Goal: Check status: Check status

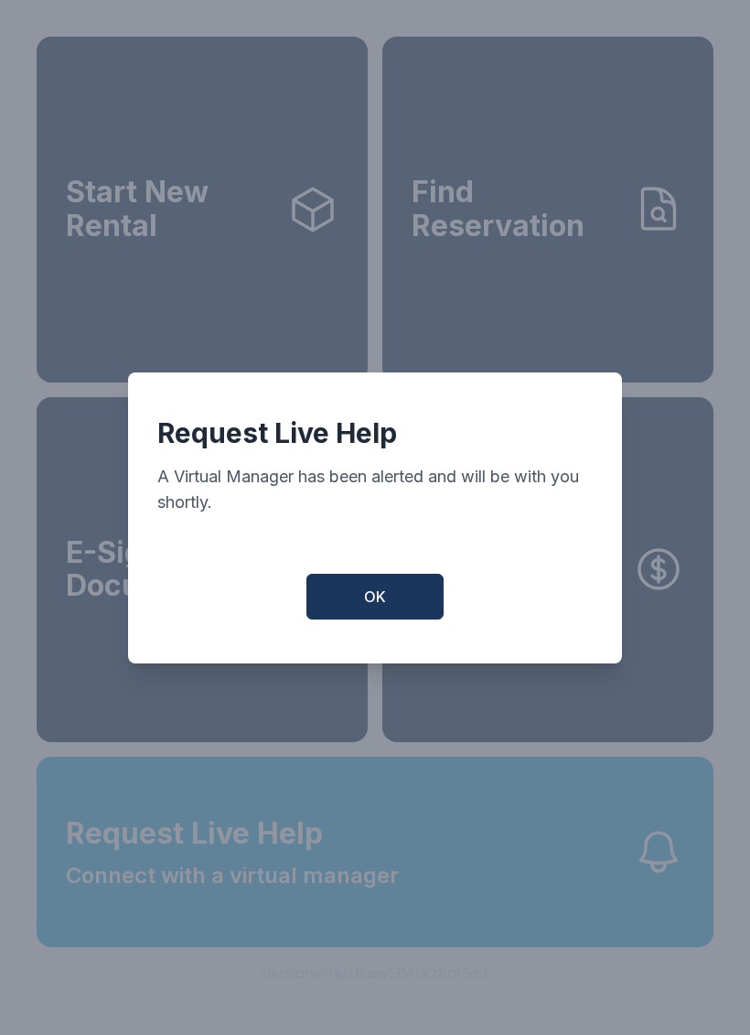
click at [396, 645] on div "Request Live Help A Virtual Manager has been alerted and will be with you short…" at bounding box center [375, 517] width 494 height 291
click at [398, 619] on button "OK" at bounding box center [374, 597] width 137 height 46
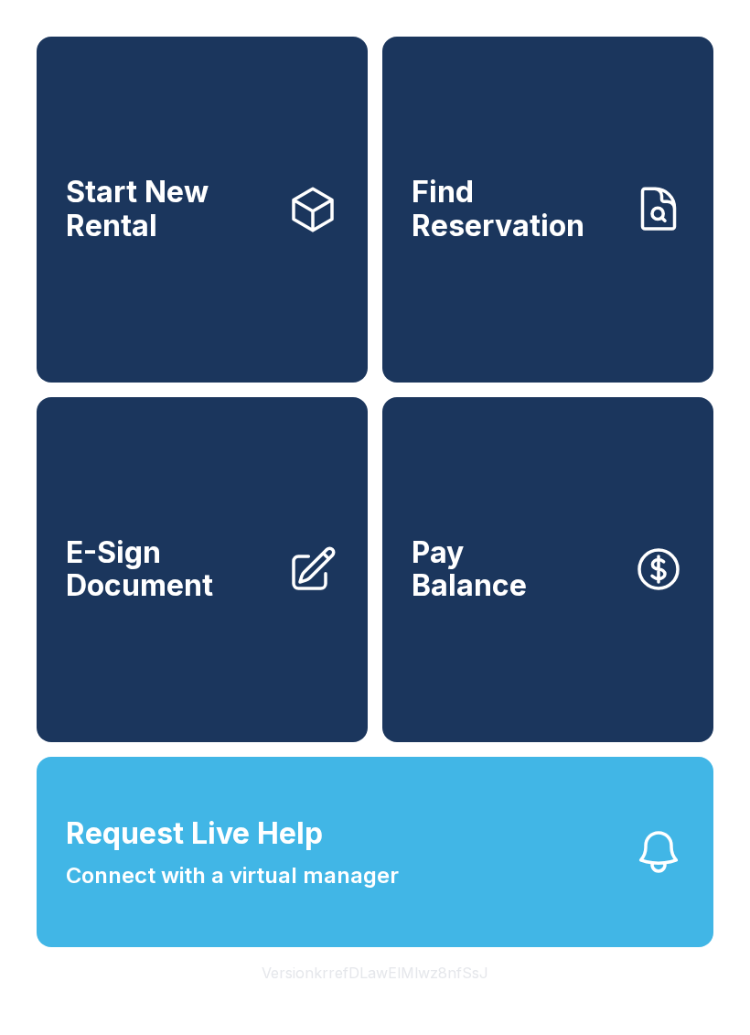
click at [574, 240] on span "Find Reservation" at bounding box center [515, 209] width 207 height 67
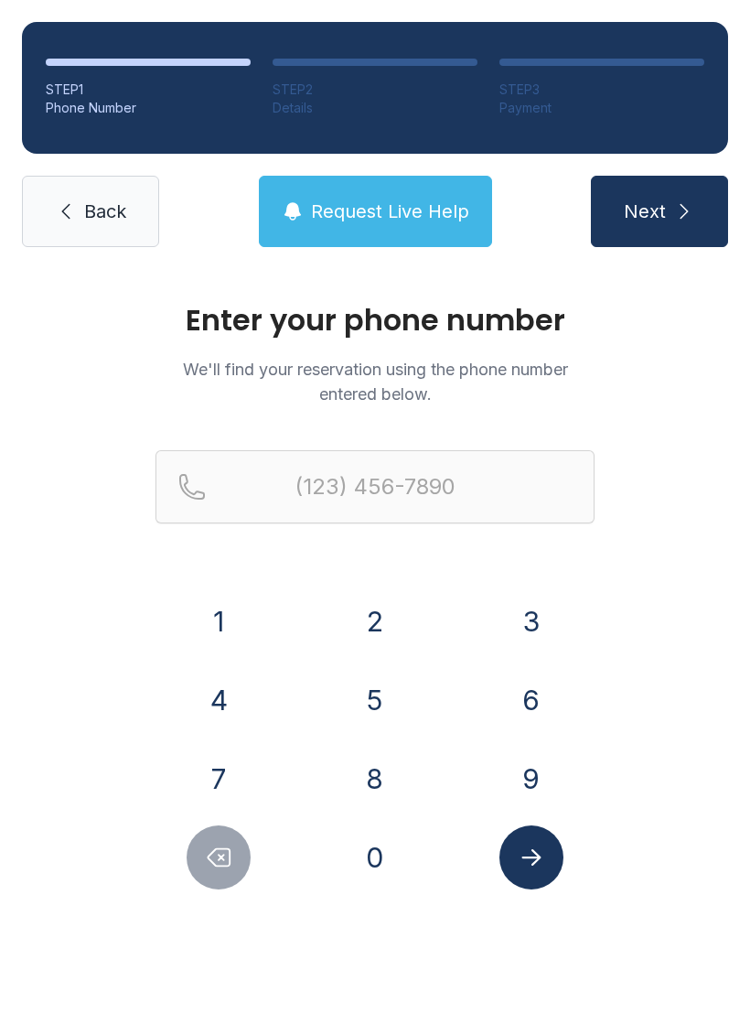
click at [515, 698] on button "6" at bounding box center [531, 700] width 64 height 64
click at [238, 783] on button "7" at bounding box center [219, 778] width 64 height 64
click at [359, 768] on button "8" at bounding box center [375, 778] width 64 height 64
click at [241, 714] on button "4" at bounding box center [219, 700] width 64 height 64
click at [211, 788] on button "7" at bounding box center [219, 778] width 64 height 64
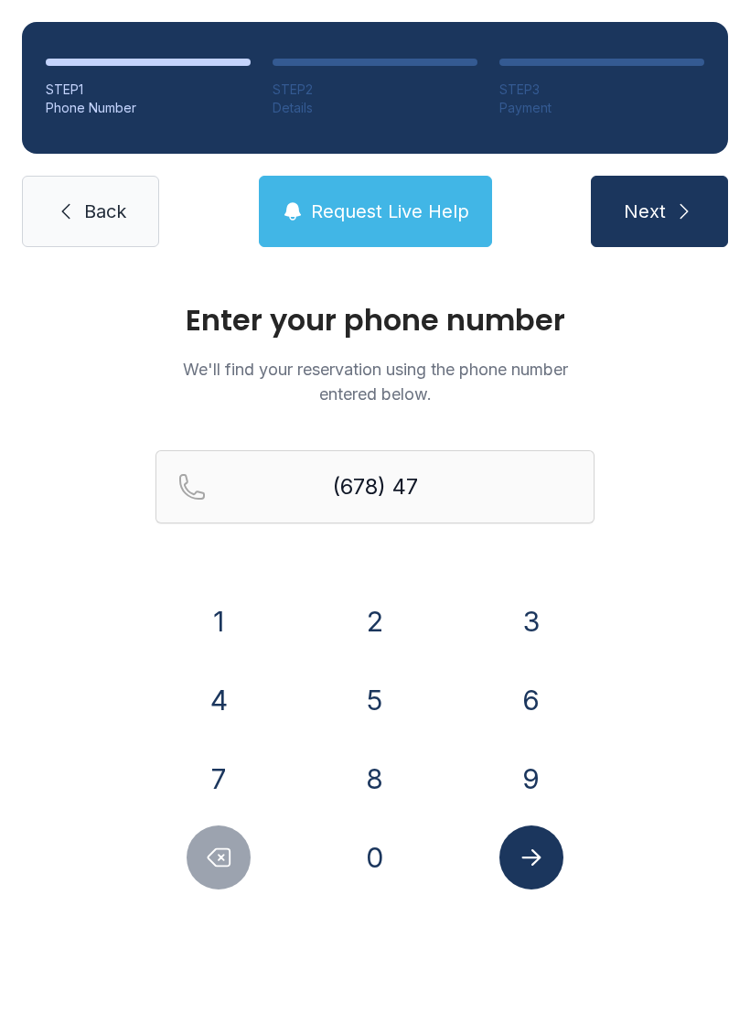
click at [372, 784] on button "8" at bounding box center [375, 778] width 64 height 64
click at [378, 792] on button "8" at bounding box center [375, 778] width 64 height 64
click at [381, 717] on button "5" at bounding box center [375, 700] width 64 height 64
click at [237, 634] on button "1" at bounding box center [219, 621] width 64 height 64
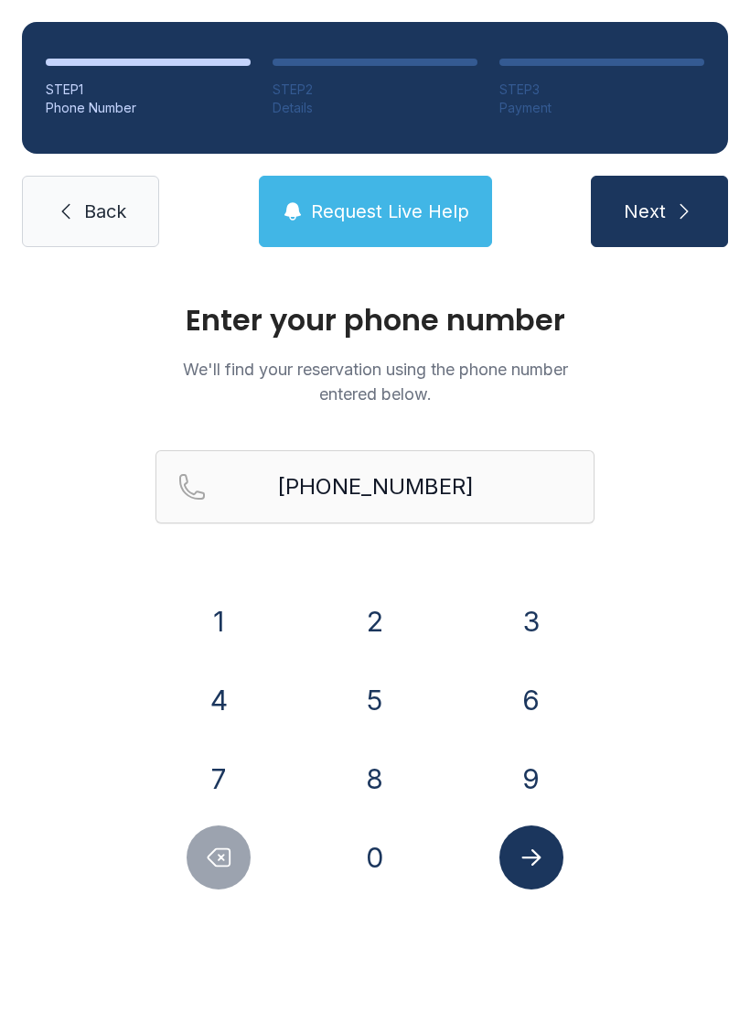
click at [538, 862] on icon "Submit lookup form" at bounding box center [531, 856] width 27 height 27
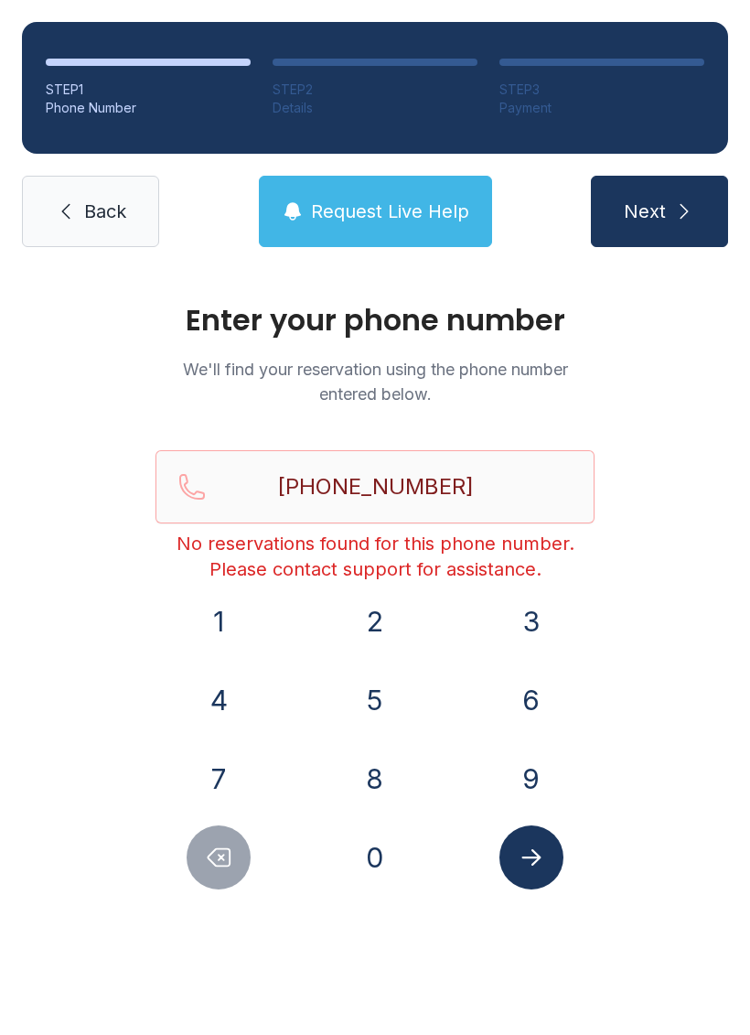
click at [237, 865] on button "Delete number" at bounding box center [219, 857] width 64 height 64
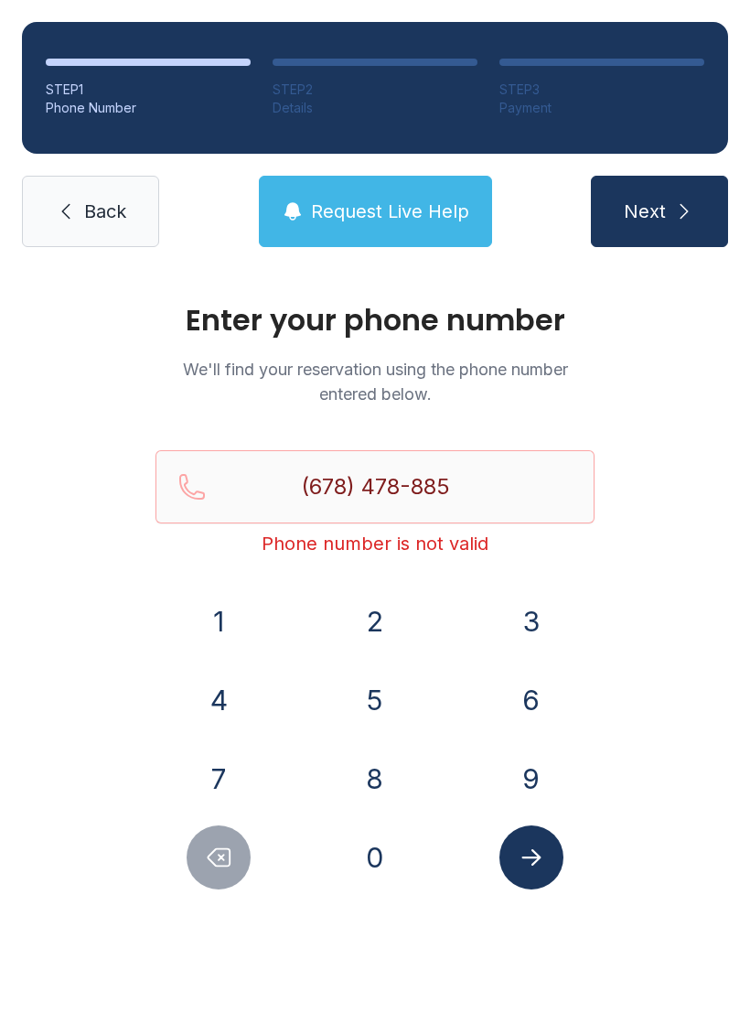
click at [240, 852] on button "Delete number" at bounding box center [219, 857] width 64 height 64
click at [240, 851] on button "Delete number" at bounding box center [219, 857] width 64 height 64
click at [226, 846] on icon "Delete number" at bounding box center [218, 856] width 27 height 27
click at [225, 844] on icon "Delete number" at bounding box center [218, 856] width 27 height 27
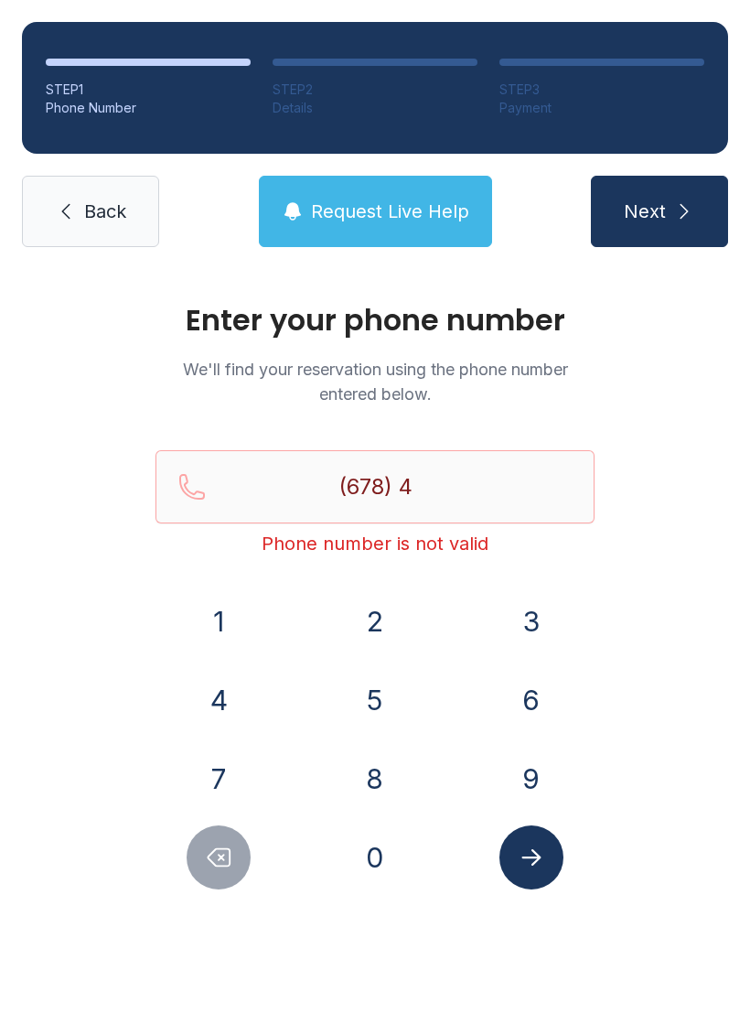
click at [224, 843] on icon "Delete number" at bounding box center [218, 856] width 27 height 27
click at [223, 847] on icon "Delete number" at bounding box center [218, 856] width 27 height 27
click at [223, 846] on icon "Delete number" at bounding box center [218, 856] width 27 height 27
type input "(6"
click at [226, 838] on button "Delete number" at bounding box center [219, 857] width 64 height 64
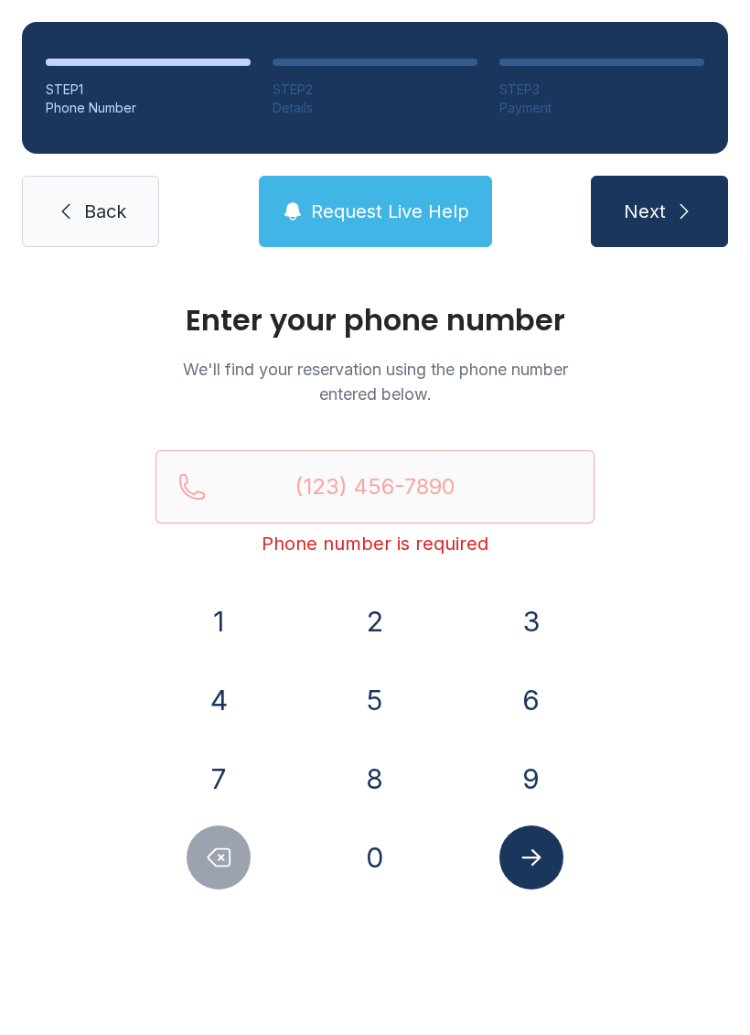
click at [226, 838] on button "Delete number" at bounding box center [219, 857] width 64 height 64
click at [219, 832] on button "Delete number" at bounding box center [219, 857] width 64 height 64
click at [116, 203] on span "Back" at bounding box center [105, 212] width 42 height 26
